Goal: Transaction & Acquisition: Purchase product/service

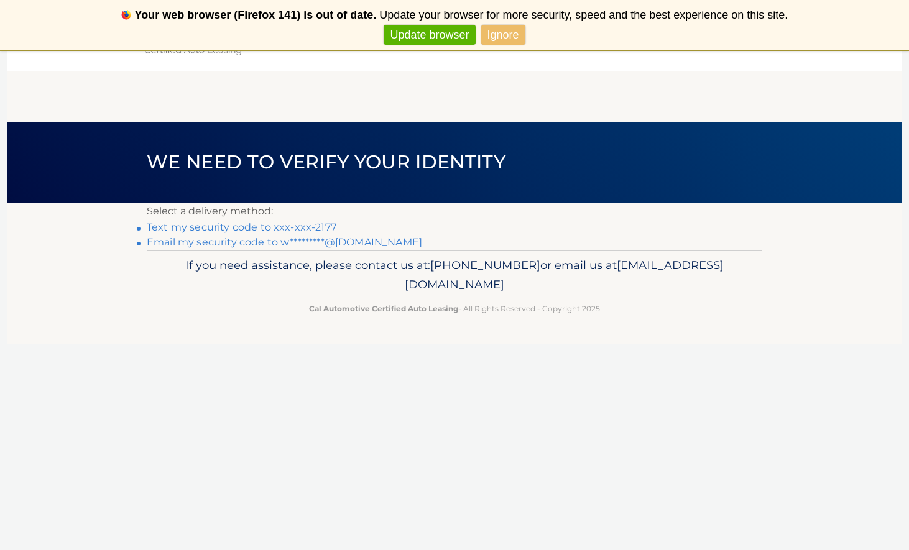
click at [506, 30] on link "Ignore" at bounding box center [503, 35] width 44 height 21
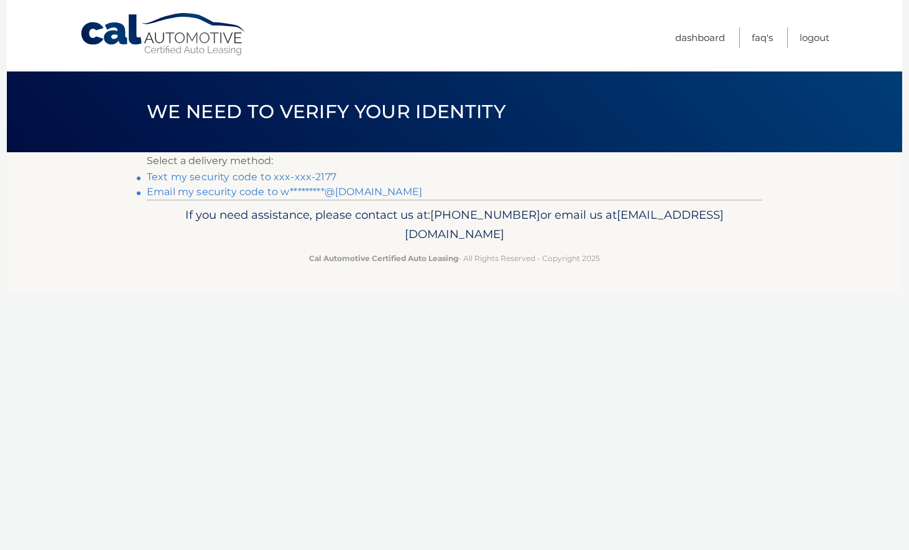
click at [232, 176] on link "Text my security code to xxx-xxx-2177" at bounding box center [242, 177] width 190 height 12
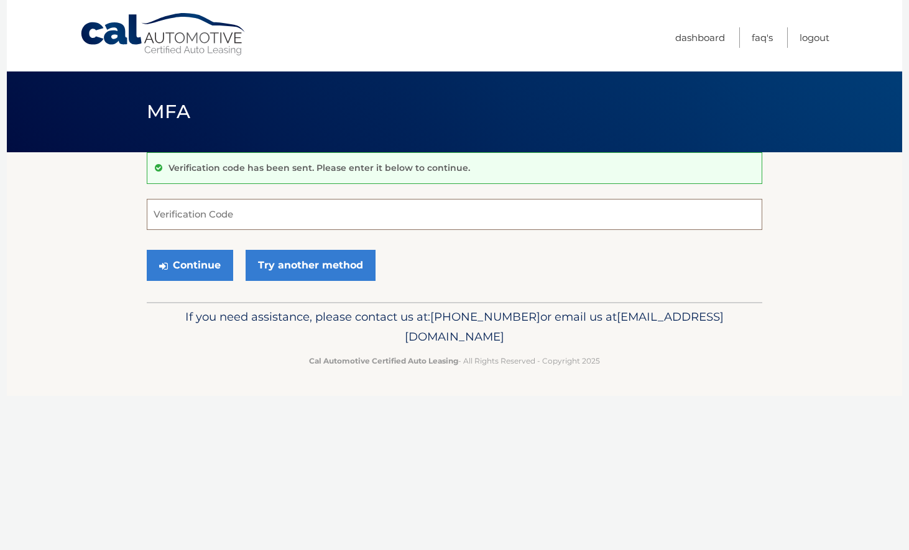
click at [296, 222] on input "Verification Code" at bounding box center [454, 214] width 615 height 31
type input "727696"
drag, startPoint x: 185, startPoint y: 273, endPoint x: 594, endPoint y: 373, distance: 421.4
click at [185, 273] on button "Continue" at bounding box center [190, 265] width 86 height 31
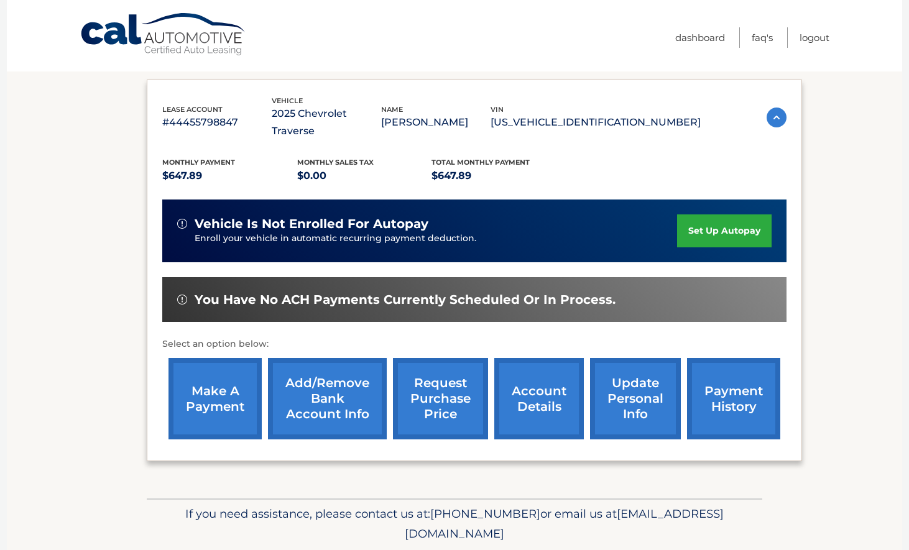
scroll to position [234, 0]
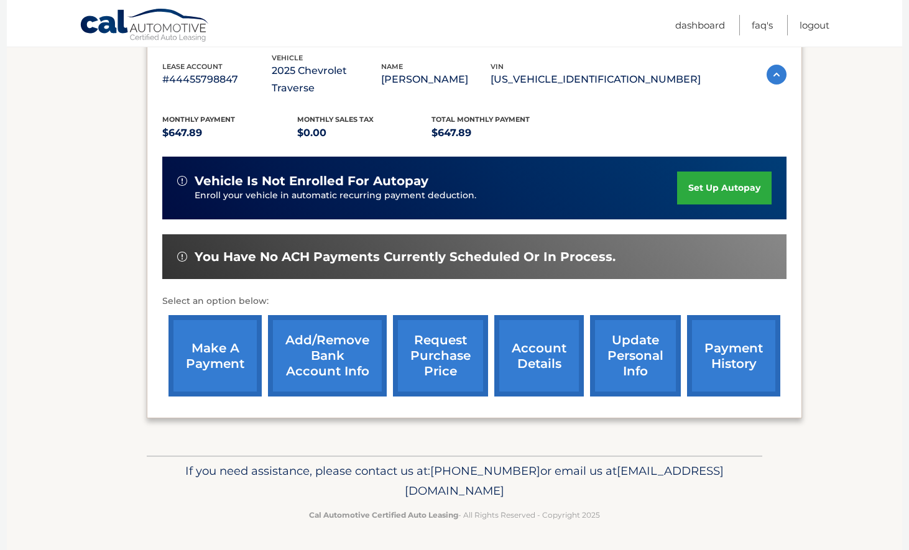
click at [217, 352] on link "make a payment" at bounding box center [214, 355] width 93 height 81
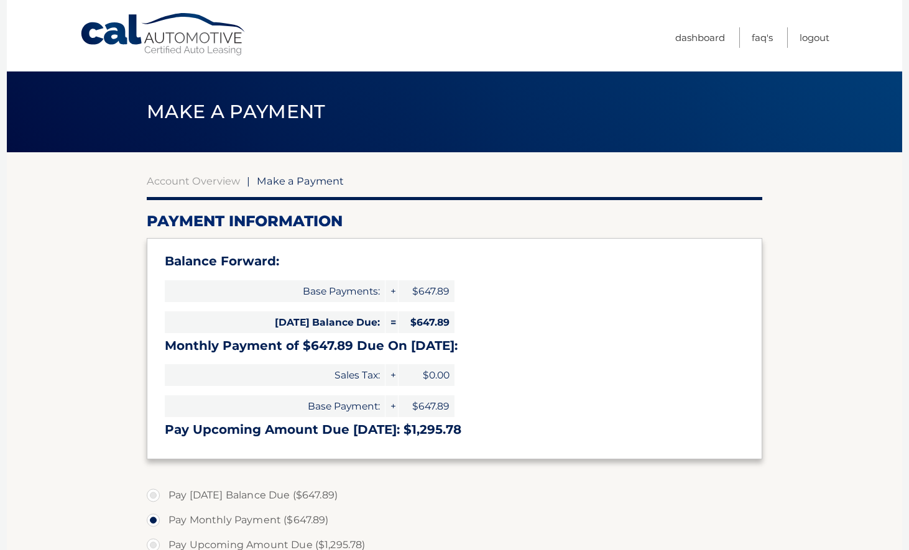
select select "NGQwMzk1OTYtY2IyMS00N2YxLThiMTktYzA5MWM0NjFmZDVl"
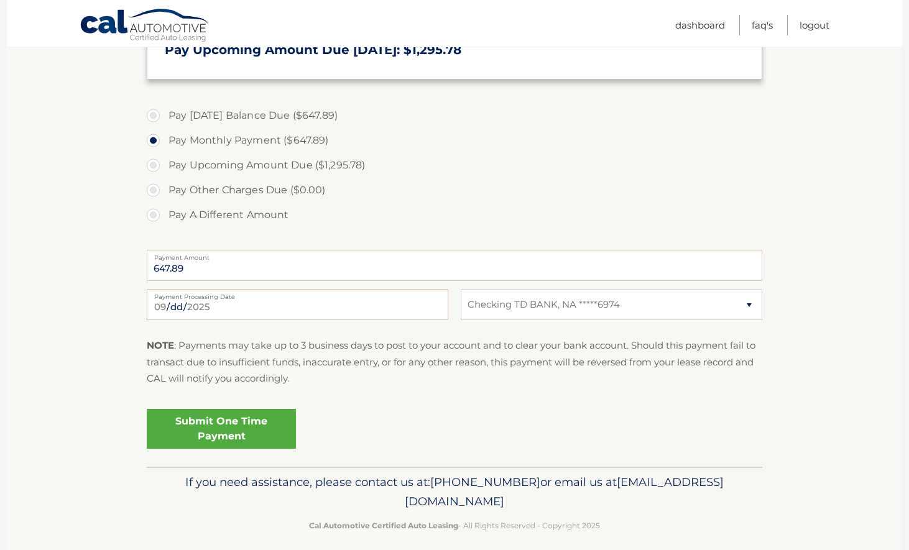
scroll to position [380, 0]
click at [433, 303] on input "2025-09-27" at bounding box center [297, 303] width 301 height 31
click at [649, 396] on fieldset "Pay Today's Balance Due ($647.89) Pay Monthly Payment ($647.89) Pay Upcoming Am…" at bounding box center [454, 282] width 615 height 367
click at [233, 424] on link "Submit One Time Payment" at bounding box center [221, 428] width 149 height 40
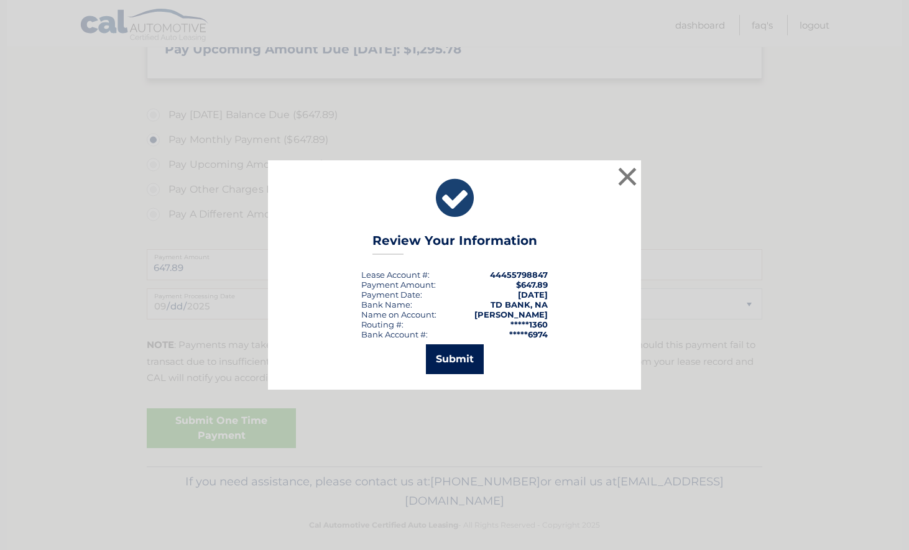
click at [449, 366] on button "Submit" at bounding box center [455, 359] width 58 height 30
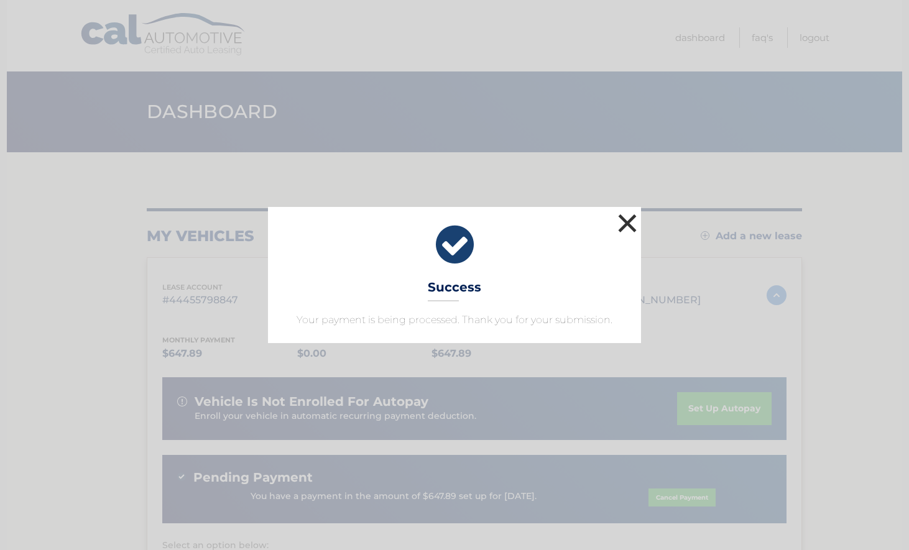
click at [621, 221] on button "×" at bounding box center [627, 223] width 25 height 25
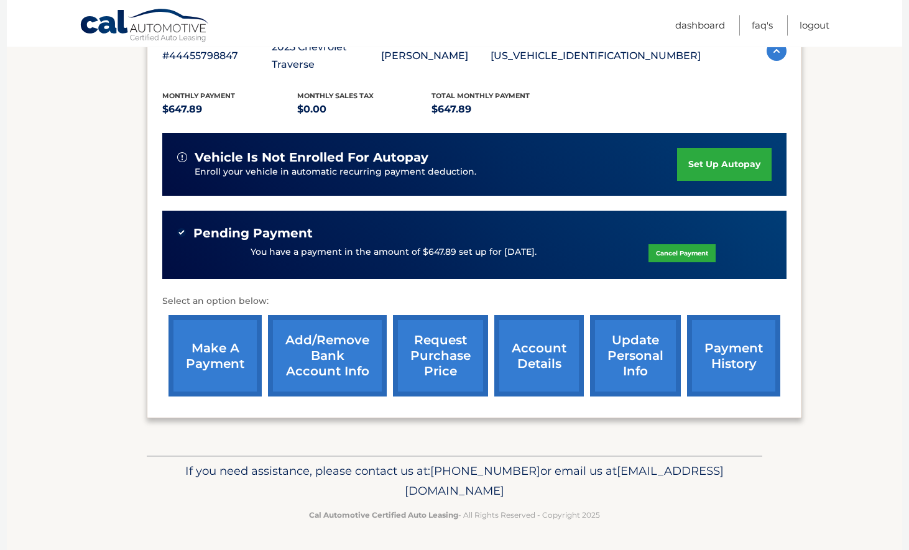
scroll to position [257, 0]
click at [840, 80] on section "my vehicles Add a new lease lease account #44455798847 vehicle 2025 Chevrolet T…" at bounding box center [454, 182] width 895 height 548
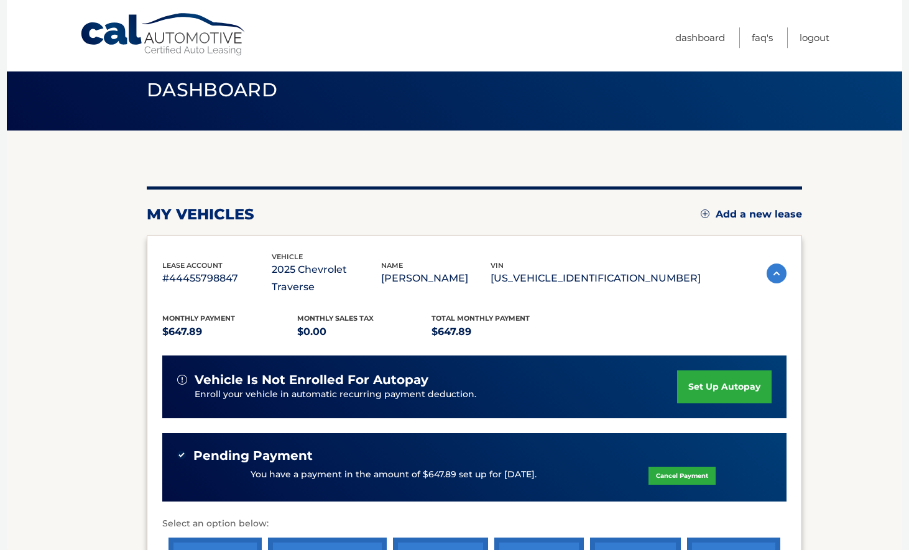
scroll to position [0, 0]
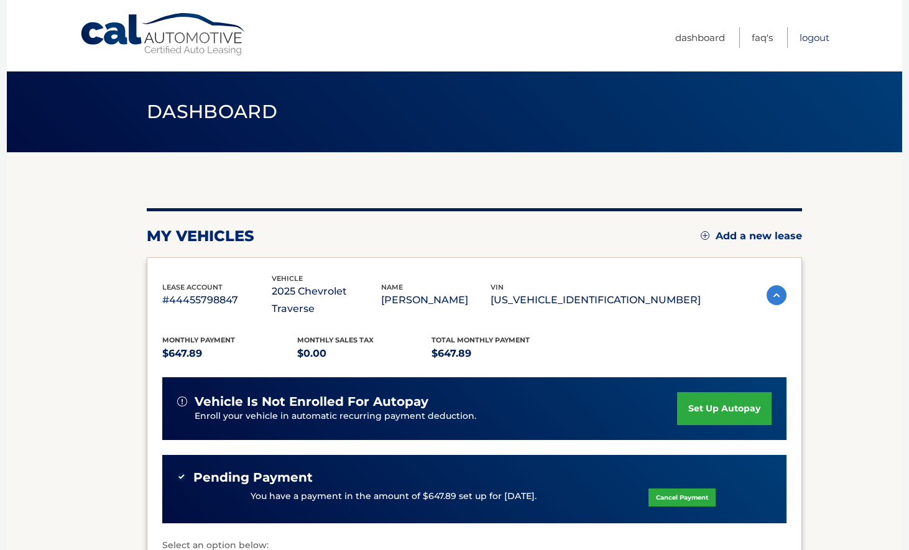
click at [811, 39] on link "Logout" at bounding box center [814, 37] width 30 height 21
